Goal: Ask a question: Seek information or help from site administrators or community

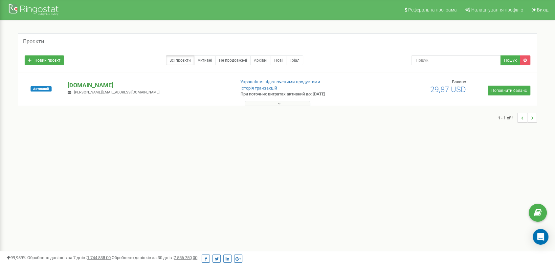
click at [86, 82] on p "[DOMAIN_NAME]" at bounding box center [149, 85] width 162 height 9
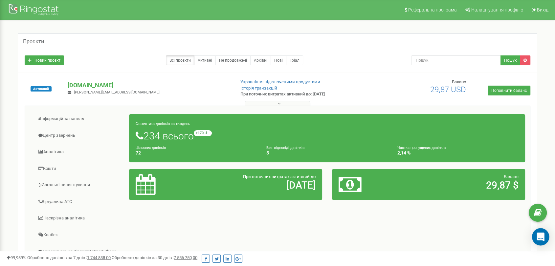
click at [539, 241] on div "Open Intercom Messenger" at bounding box center [540, 237] width 17 height 17
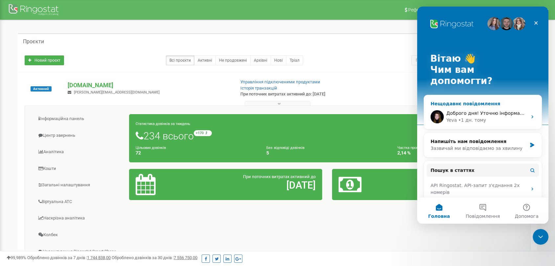
click at [470, 111] on span "Доброго дня! Уточню інформацію та повернусь до вас з відповіддю 😊" at bounding box center [531, 113] width 171 height 5
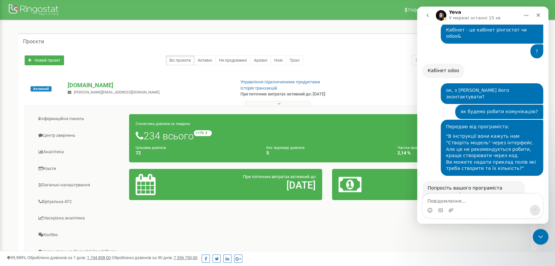
scroll to position [8295, 0]
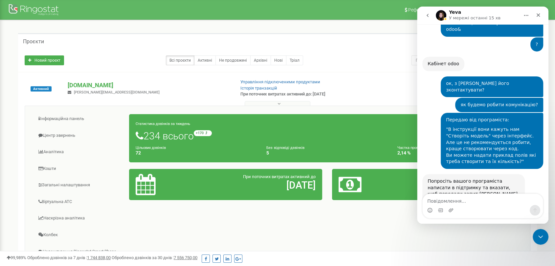
drag, startPoint x: 442, startPoint y: 120, endPoint x: 489, endPoint y: 143, distance: 52.2
copy div "Якщо в мене у співробітника вказаний внутрішній додатковий номер 007, то я одра…"
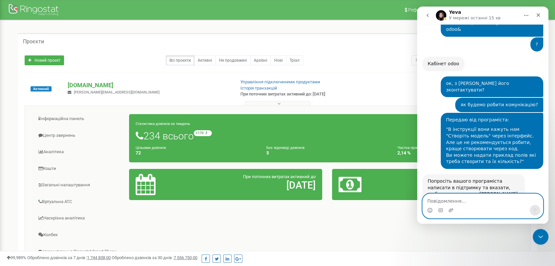
click at [471, 202] on textarea "Повідомлення..." at bounding box center [483, 199] width 120 height 11
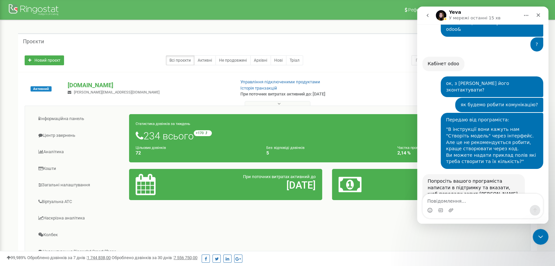
click at [456, 206] on div "Месенджер Intercom" at bounding box center [483, 210] width 120 height 11
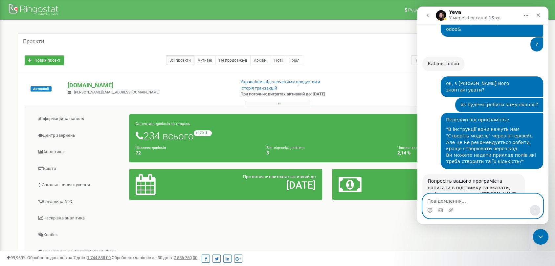
click at [460, 203] on textarea "Повідомлення..." at bounding box center [483, 199] width 120 height 11
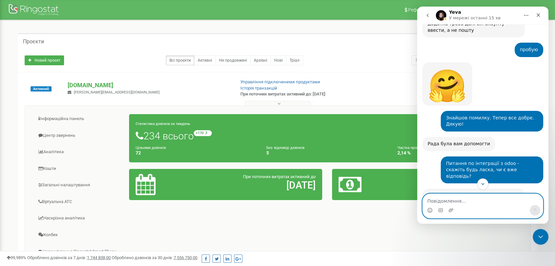
scroll to position [8003, 0]
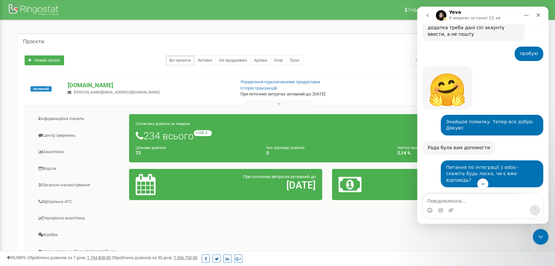
drag, startPoint x: 440, startPoint y: 76, endPoint x: 467, endPoint y: 81, distance: 28.4
drag, startPoint x: 429, startPoint y: 141, endPoint x: 513, endPoint y: 162, distance: 87.1
copy div "Попросіть вашого програміста написати в підтримку та вказати, щоб передали запи…"
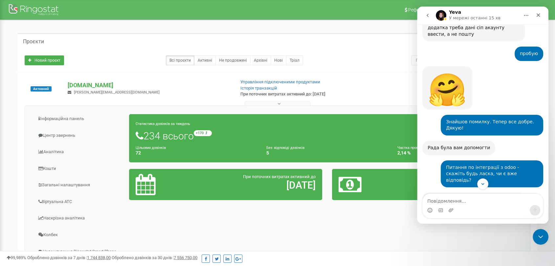
click at [464, 206] on div "Месенджер Intercom" at bounding box center [483, 210] width 120 height 11
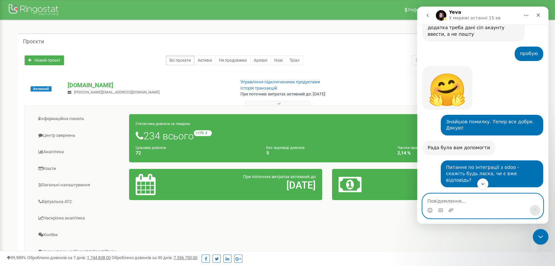
click at [475, 198] on textarea "Повідомлення..." at bounding box center [483, 199] width 120 height 11
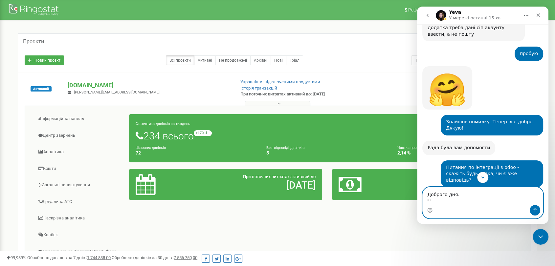
paste textarea "Попросіть вашого програміста написати в підтримку та вказати, щоб передали запи…"
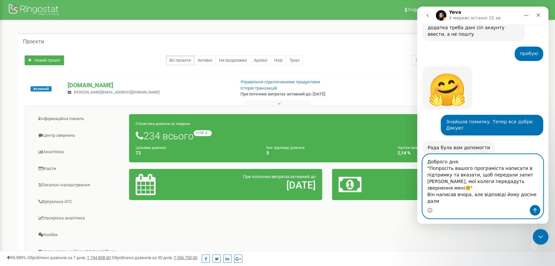
type textarea "Доброго дня. "Попросіть вашого програміста написати в підтримку та вказати, щоб…"
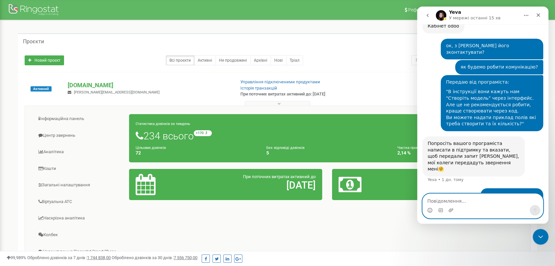
scroll to position [8369, 0]
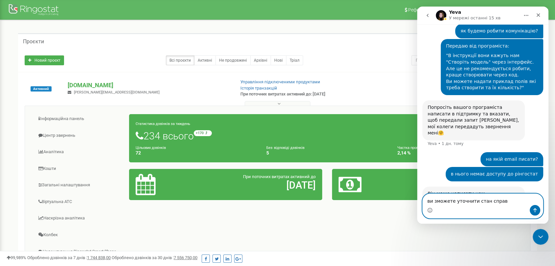
type textarea "ви зможете уточнити стан справ?"
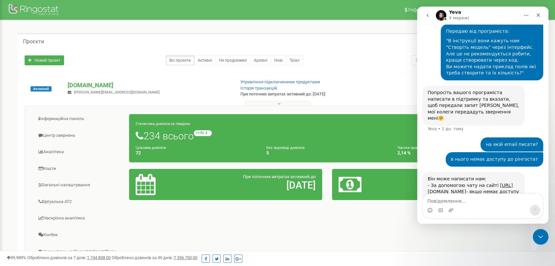
click at [9, 90] on div "Проєкти Новий проєкт Всі проєкти Активні Не продовжені Архівні [GEOGRAPHIC_DATA…" at bounding box center [277, 188] width 545 height 336
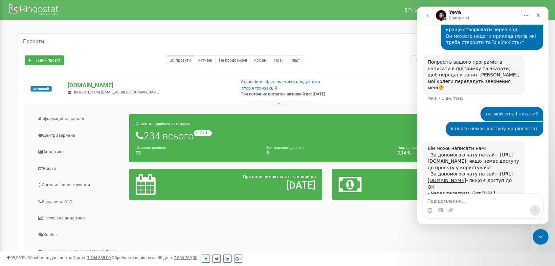
scroll to position [8423, 0]
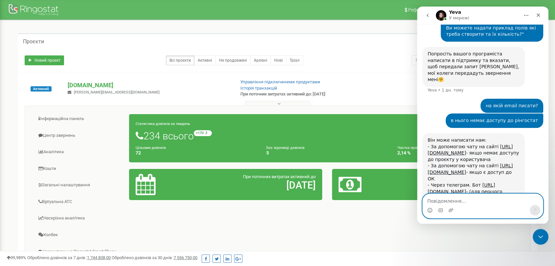
click at [469, 199] on textarea "Повідомлення..." at bounding box center [483, 199] width 120 height 11
type textarea "l"
type textarea "Дякую"
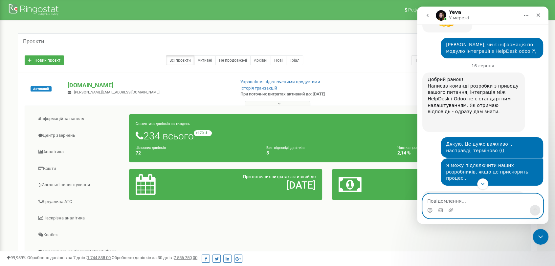
scroll to position [6508, 0]
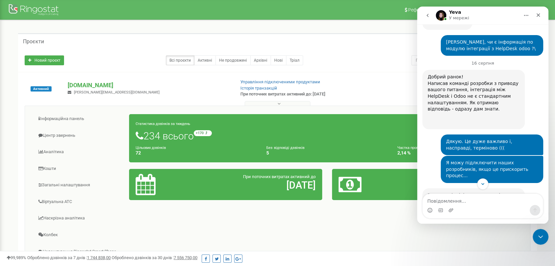
drag, startPoint x: 442, startPoint y: 107, endPoint x: 531, endPoint y: 119, distance: 89.8
copy div "Тоді будемо шукати іншу систему HelpDesk + Сайт. Може ви підкажете які є альтер…"
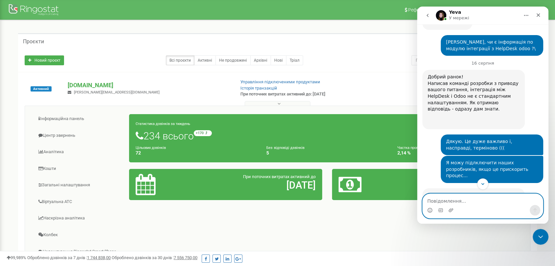
click at [485, 205] on textarea "Повідомлення..." at bounding box center [483, 199] width 120 height 11
paste textarea "Тоді будемо шукати іншу систему HelpDesk + Сайт. Може ви підкажете які є альтер…"
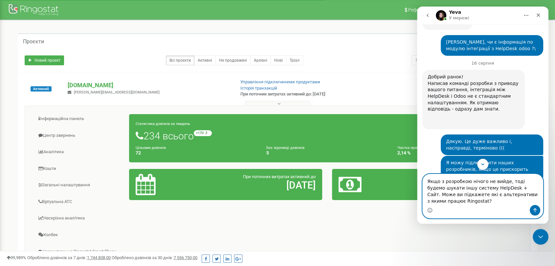
drag, startPoint x: 484, startPoint y: 195, endPoint x: 459, endPoint y: 201, distance: 25.3
click at [487, 194] on textarea "Якщо з розробкою нічого не вийде, тоді будемо шукати іншу систему HelpDesk + Са…" at bounding box center [483, 189] width 120 height 31
click at [476, 187] on textarea "Якщо з розробкою нічого не вийде, тоді будемо шукати іншу систему HelpDesk + Са…" at bounding box center [483, 189] width 120 height 31
click at [475, 196] on textarea "Якщо з розробкою нічого не вийде, тоді будемо шукати іншу систему HelpDesk + Са…" at bounding box center [483, 189] width 120 height 31
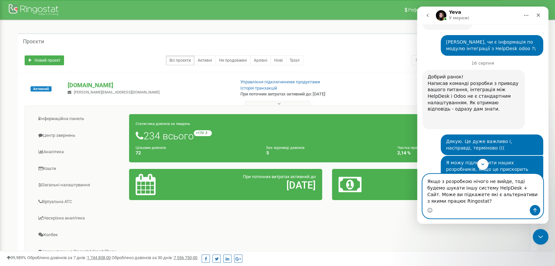
click at [475, 196] on textarea "Якщо з розробкою нічого не вийде, тоді будемо шукати іншу систему HelpDesk + Са…" at bounding box center [483, 189] width 120 height 31
paste textarea "HelpDesk"
type textarea "Якщо з розробкою нічого не вийде, тоді будемо шукати іншу систему HelpDesk + Са…"
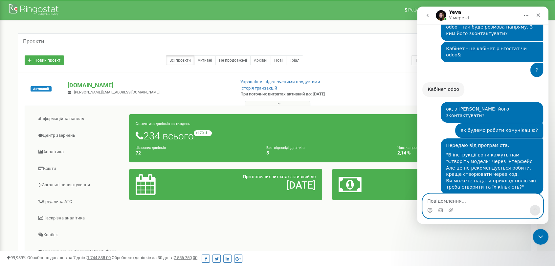
scroll to position [8483, 0]
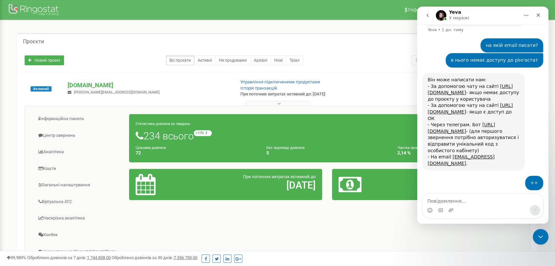
click at [371, 88] on div "Активний [DOMAIN_NAME] [PERSON_NAME][EMAIL_ADDRESS][DOMAIN_NAME] Управління під…" at bounding box center [278, 92] width 516 height 26
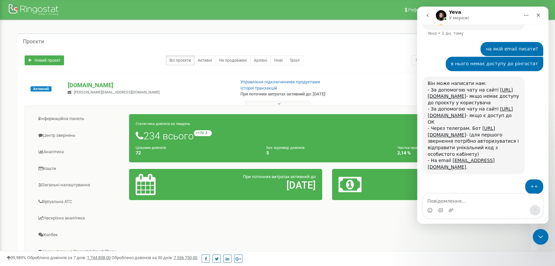
scroll to position [8498, 0]
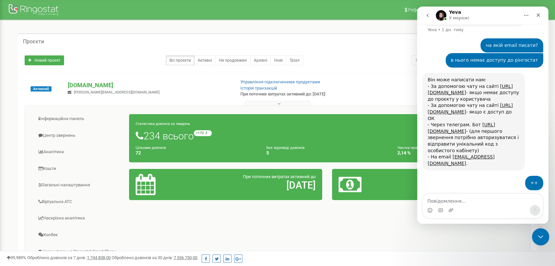
click at [537, 233] on icon "Закрити програму для спілкування Intercom" at bounding box center [540, 236] width 8 height 8
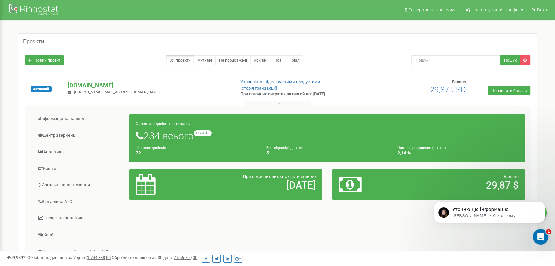
scroll to position [8511, 0]
click at [498, 215] on p "[PERSON_NAME] • 6 хв. тому" at bounding box center [494, 216] width 85 height 6
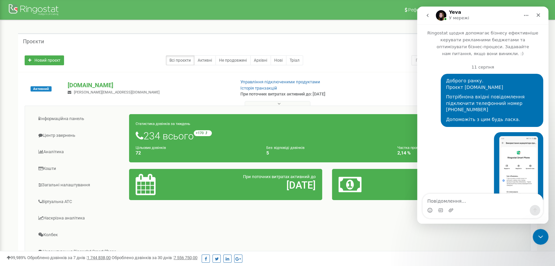
scroll to position [1, 0]
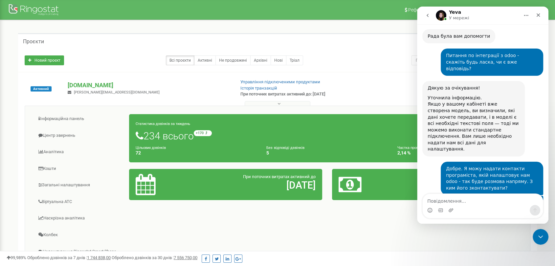
click at [489, 205] on textarea "Повідомлення..." at bounding box center [483, 199] width 120 height 11
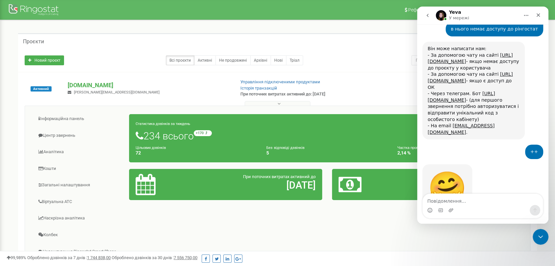
type textarea "+"
